Goal: Navigation & Orientation: Find specific page/section

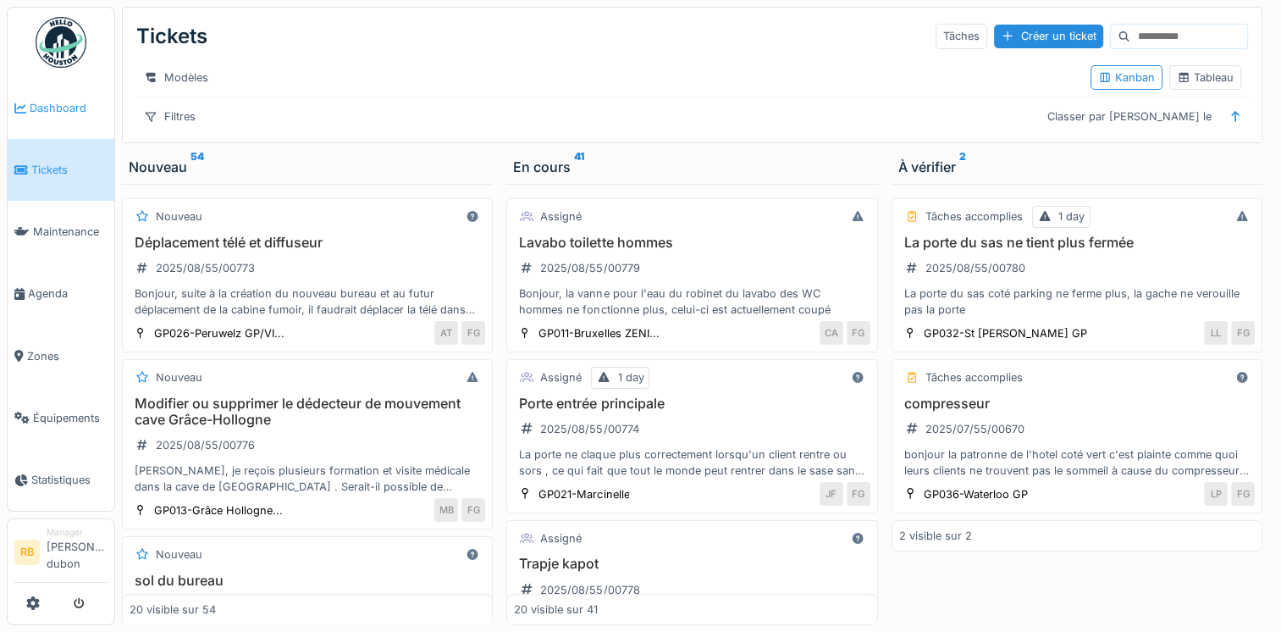
click at [63, 127] on link "Dashboard" at bounding box center [61, 108] width 107 height 62
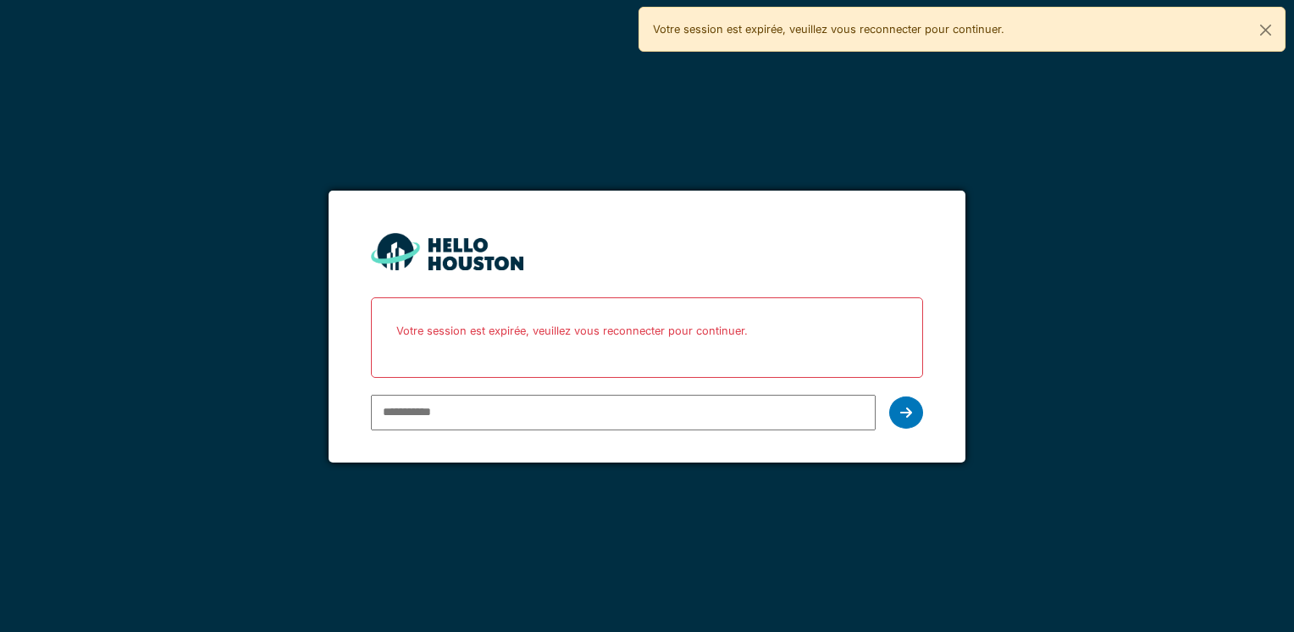
click at [445, 408] on input "email" at bounding box center [623, 413] width 504 height 36
type input "**********"
click at [907, 415] on icon at bounding box center [906, 413] width 12 height 14
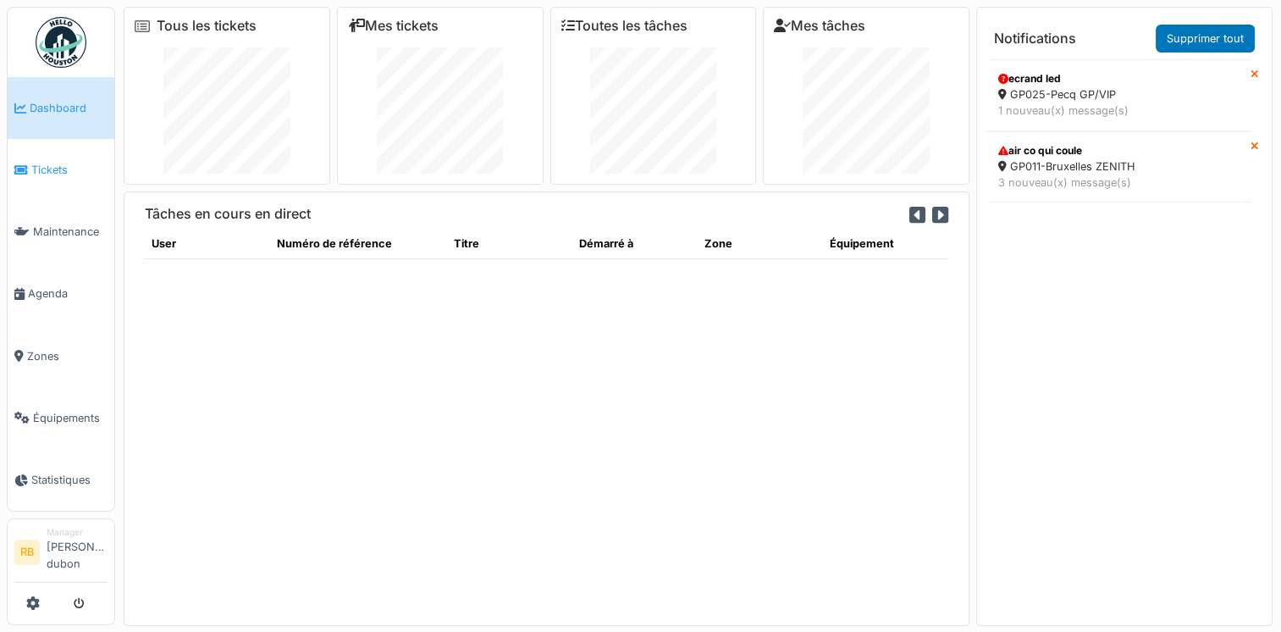
click at [24, 171] on icon at bounding box center [21, 170] width 14 height 12
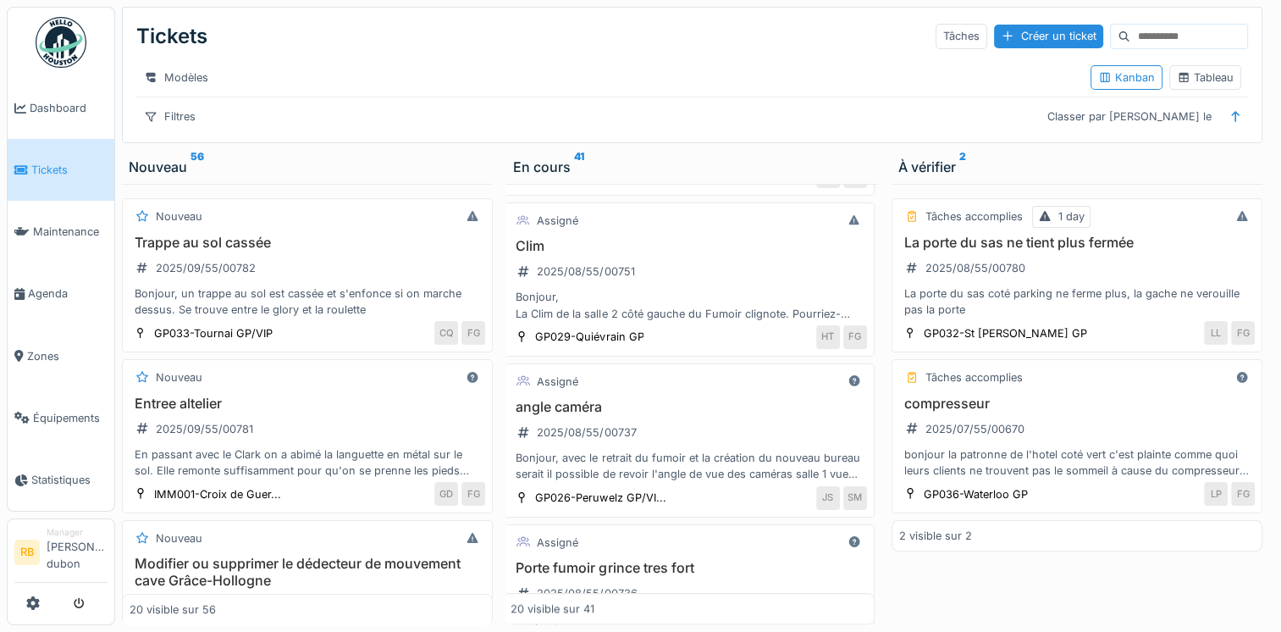
click at [634, 177] on div "En cours 41" at bounding box center [691, 167] width 357 height 20
click at [826, 155] on div "Tickets Tâches Créer un ticket Modèles Kanban Tableau Filtres Classer par Créé …" at bounding box center [698, 316] width 1166 height 632
